Goal: Task Accomplishment & Management: Manage account settings

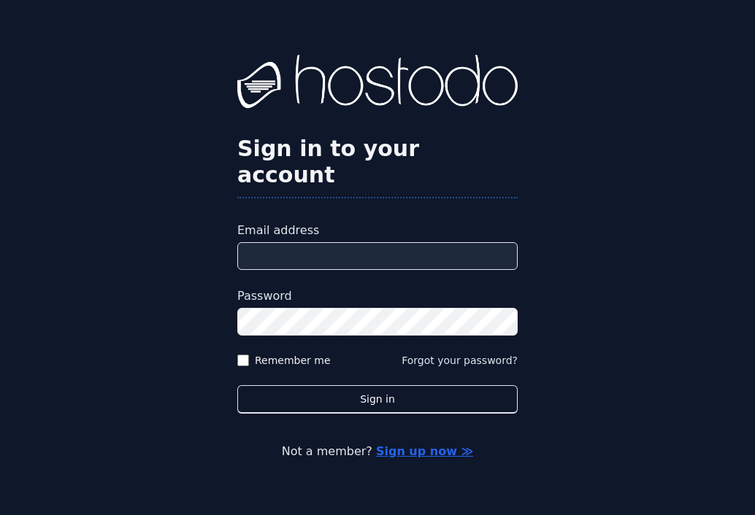
type input "**********"
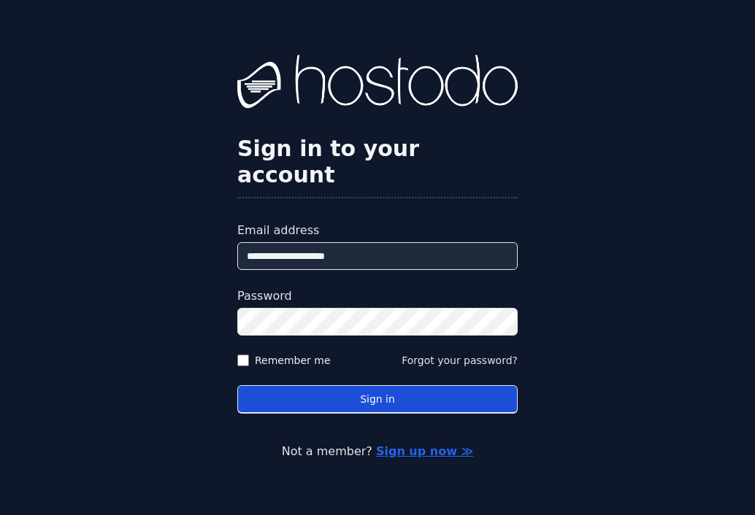
click at [428, 374] on form "**********" at bounding box center [377, 318] width 280 height 192
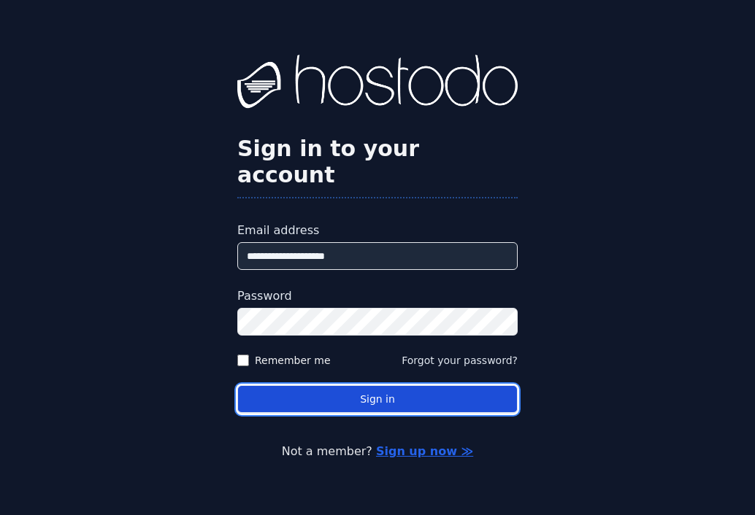
click at [428, 385] on button "Sign in" at bounding box center [377, 399] width 280 height 28
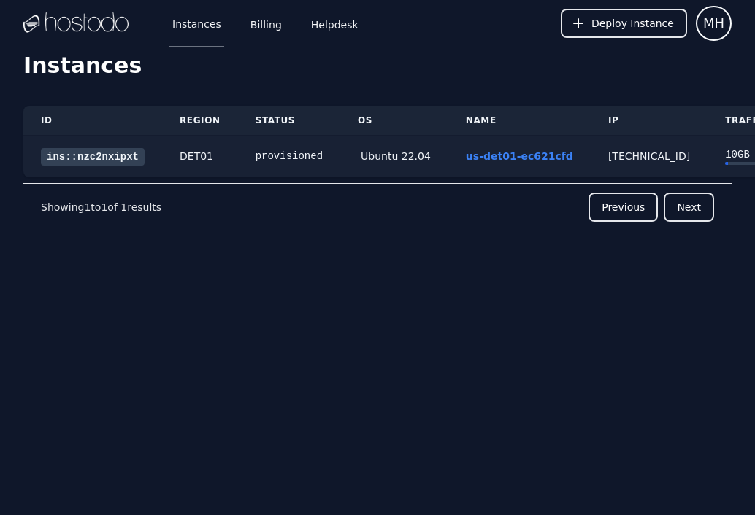
click at [101, 163] on link "ins::nzc2nxipxt" at bounding box center [93, 157] width 104 height 18
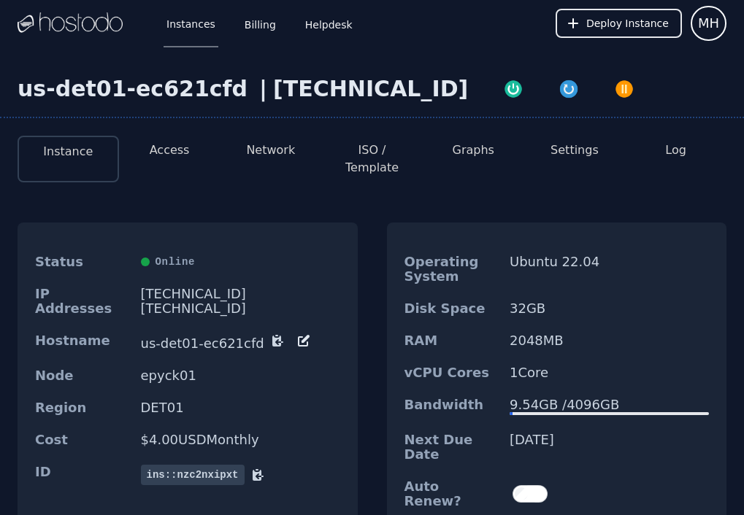
click at [210, 145] on li "Access" at bounding box center [169, 159] width 101 height 47
click at [177, 150] on button "Access" at bounding box center [170, 151] width 40 height 18
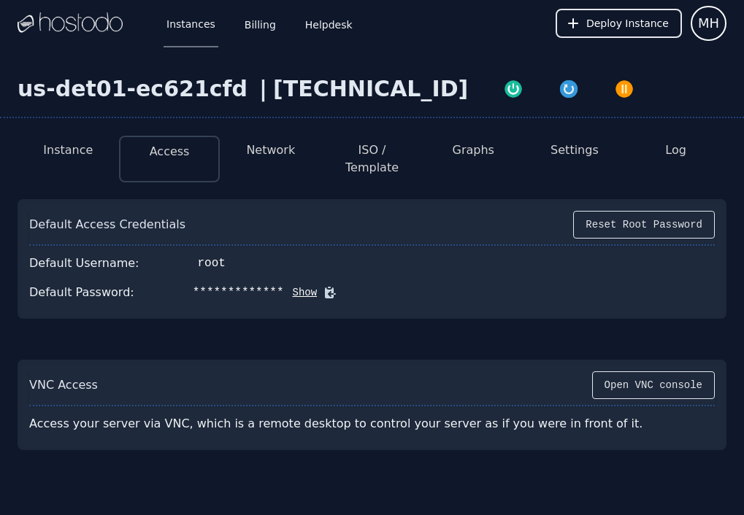
click at [291, 285] on button "Show" at bounding box center [301, 292] width 34 height 15
drag, startPoint x: 212, startPoint y: 248, endPoint x: 200, endPoint y: 250, distance: 12.5
click at [200, 255] on div "root" at bounding box center [212, 264] width 28 height 18
click at [344, 285] on icon at bounding box center [351, 292] width 15 height 15
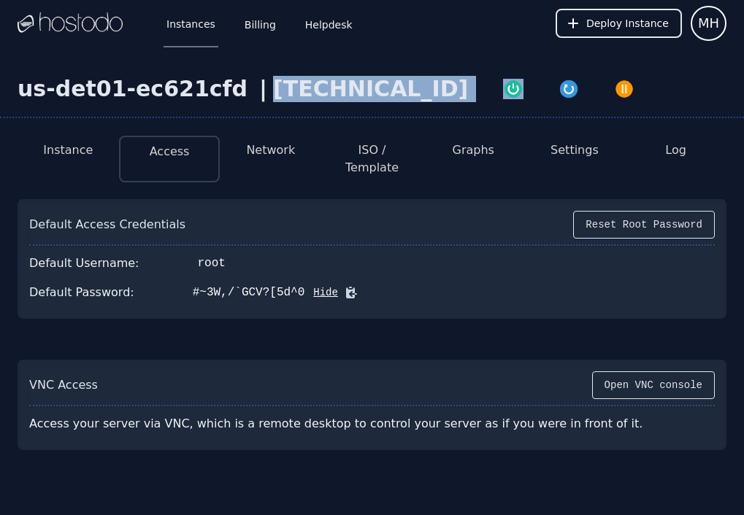
drag, startPoint x: 366, startPoint y: 95, endPoint x: 235, endPoint y: 104, distance: 131.7
click at [235, 104] on div "us-det01-ec621cfd | [TECHNICAL_ID]" at bounding box center [372, 97] width 744 height 42
copy div "[TECHNICAL_ID]"
click at [346, 288] on icon at bounding box center [351, 293] width 11 height 11
